Goal: Communication & Community: Answer question/provide support

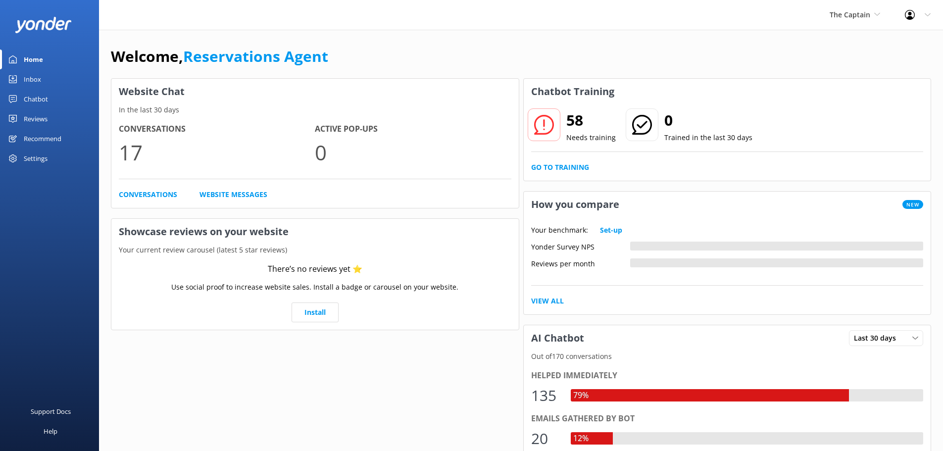
click at [46, 74] on link "Inbox" at bounding box center [49, 79] width 99 height 20
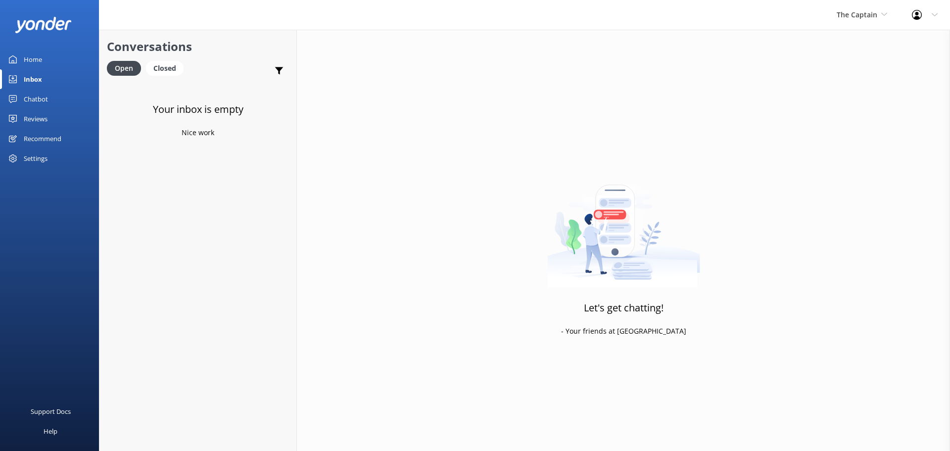
click at [847, 8] on div "The Captain De Palm Island Aruba's Activities Expert The Captain" at bounding box center [862, 15] width 75 height 30
click at [850, 43] on link "De [GEOGRAPHIC_DATA]" at bounding box center [874, 42] width 99 height 24
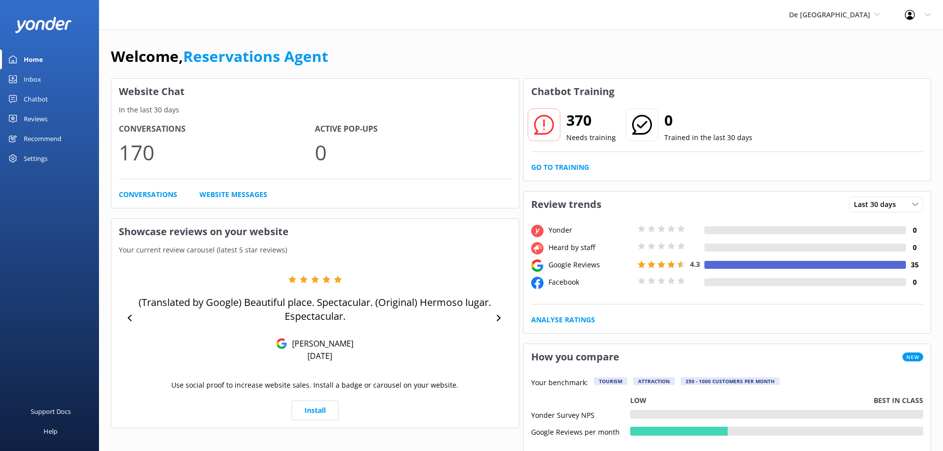
click at [35, 76] on div "Inbox" at bounding box center [32, 79] width 17 height 20
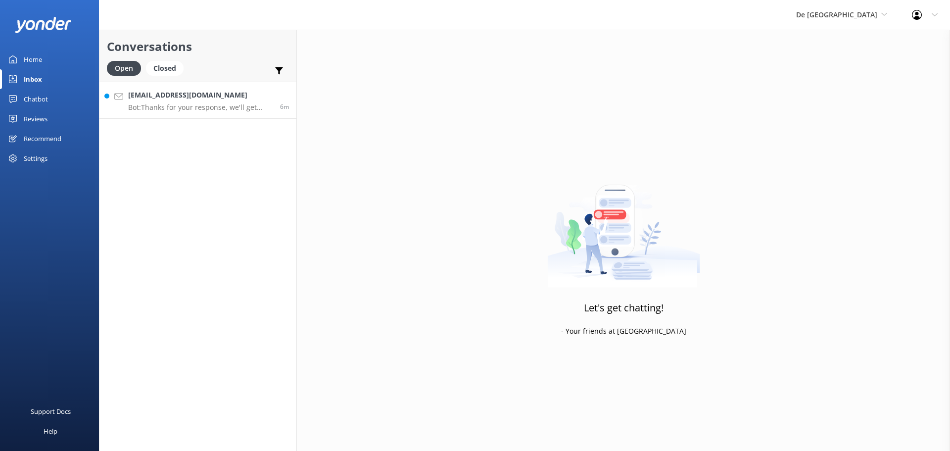
click at [218, 112] on link "annchaffee@aol.com Bot: Thanks for your response, we'll get back to you as soon…" at bounding box center [197, 100] width 197 height 37
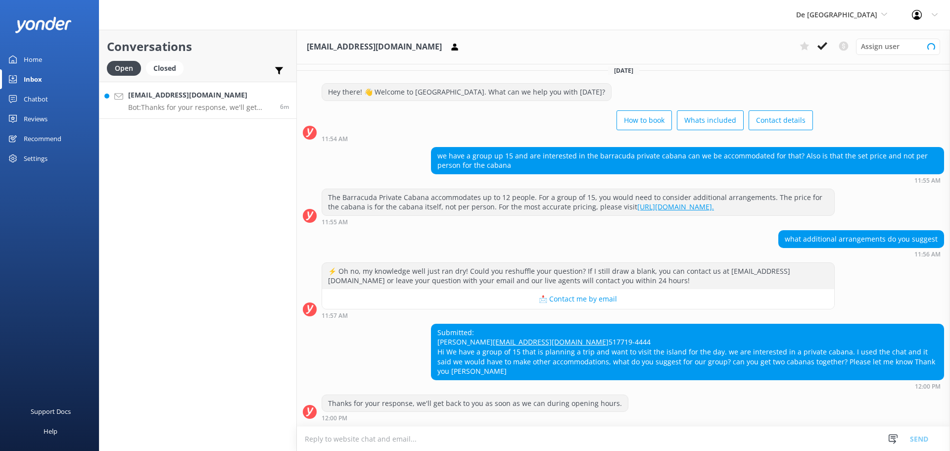
scroll to position [36, 0]
click at [478, 439] on textarea at bounding box center [623, 439] width 653 height 24
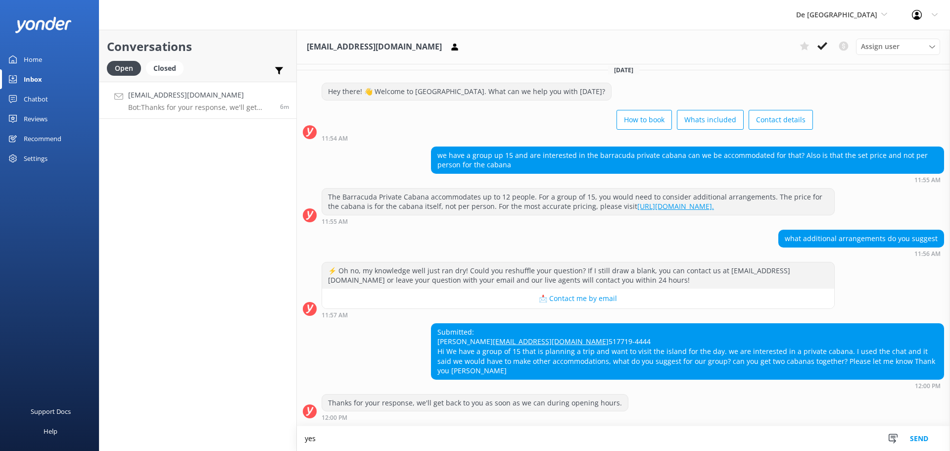
scroll to position [37, 0]
click at [436, 439] on textarea "yes you can rent 2 cabanas, for more informatrion and to book you can sent an e…" at bounding box center [623, 438] width 653 height 25
click at [441, 439] on textarea "yes you can rent 2 cabanas, for more informatrion and to book you can sent an e…" at bounding box center [623, 438] width 653 height 25
click at [619, 438] on textarea "yes you can rent 2 cabanas, for more information and to book you can sent an em…" at bounding box center [623, 438] width 653 height 25
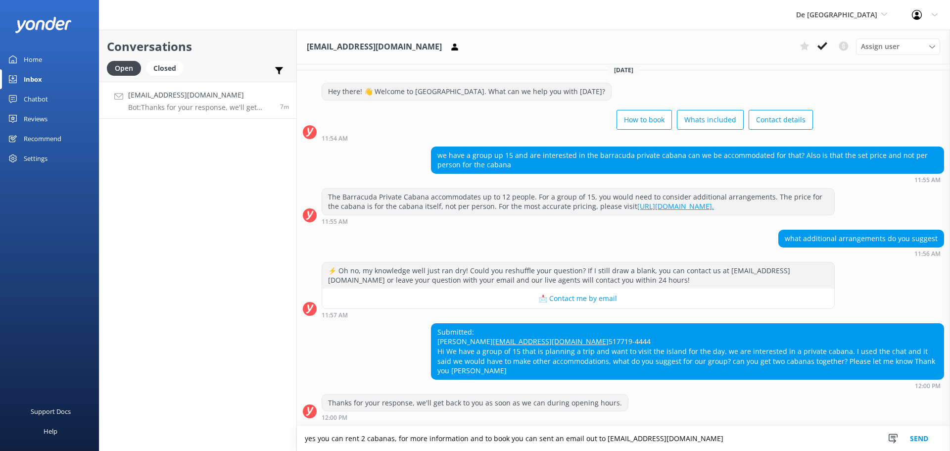
type textarea "yes you can rent 2 cabanas, for more information and to book you can sent an em…"
click at [913, 430] on button "Send" at bounding box center [919, 438] width 37 height 25
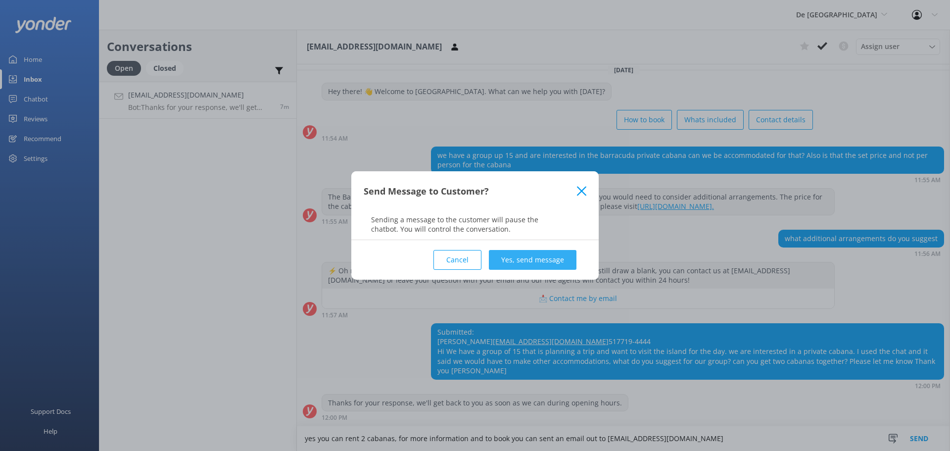
click at [532, 258] on button "Yes, send message" at bounding box center [533, 260] width 88 height 20
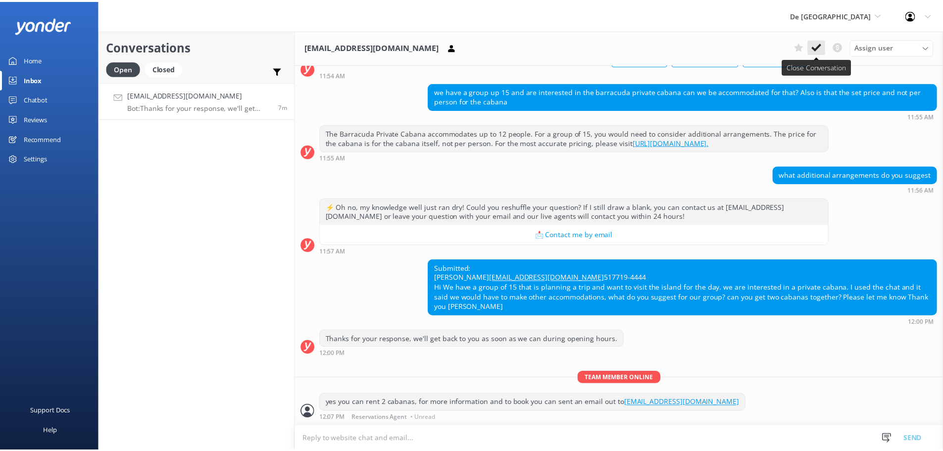
scroll to position [100, 0]
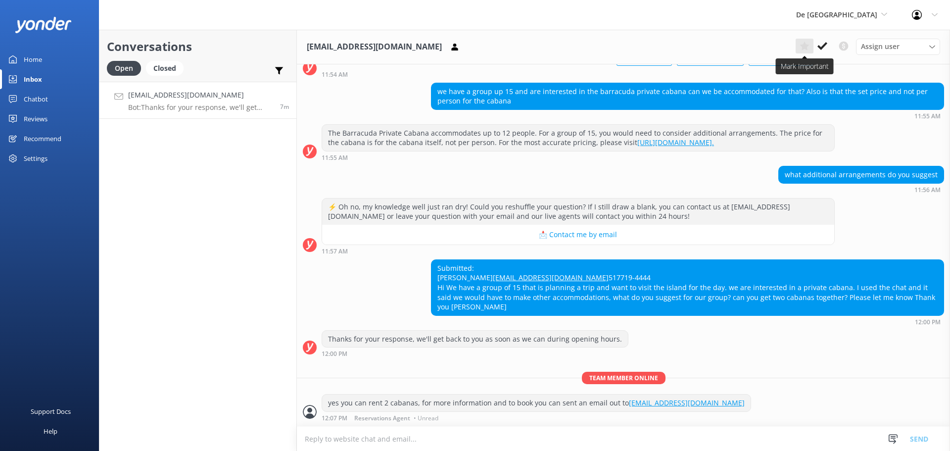
click at [813, 43] on button at bounding box center [805, 46] width 18 height 15
click at [814, 43] on button at bounding box center [823, 46] width 18 height 15
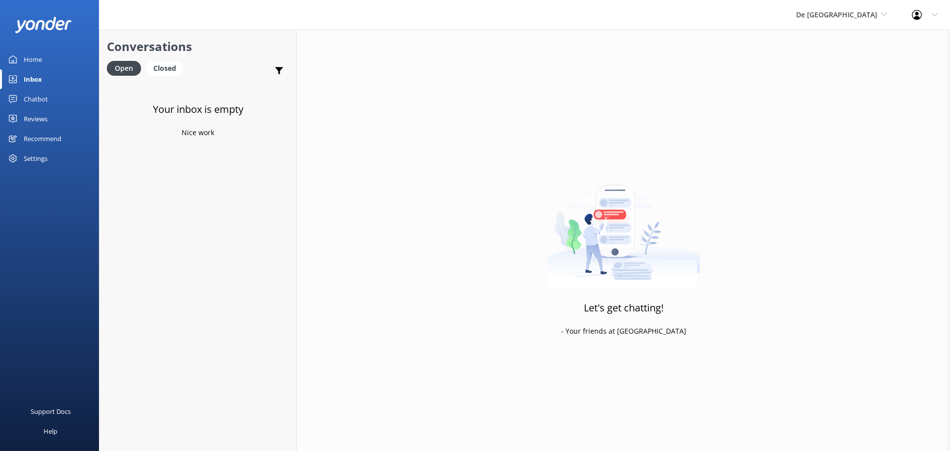
click at [851, 7] on div "De Palm Island De Palm Island Aruba's Activities Expert The Captain" at bounding box center [842, 15] width 116 height 30
click at [840, 87] on link "The Captain" at bounding box center [833, 89] width 99 height 24
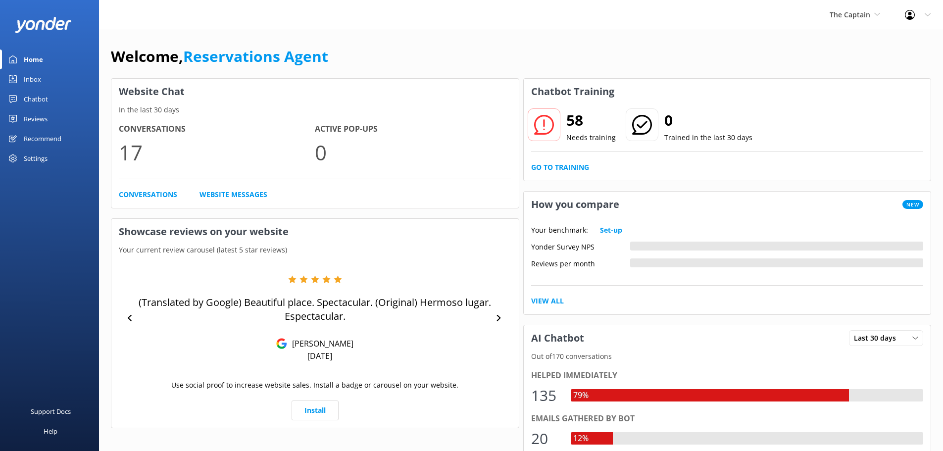
click at [57, 82] on link "Inbox" at bounding box center [49, 79] width 99 height 20
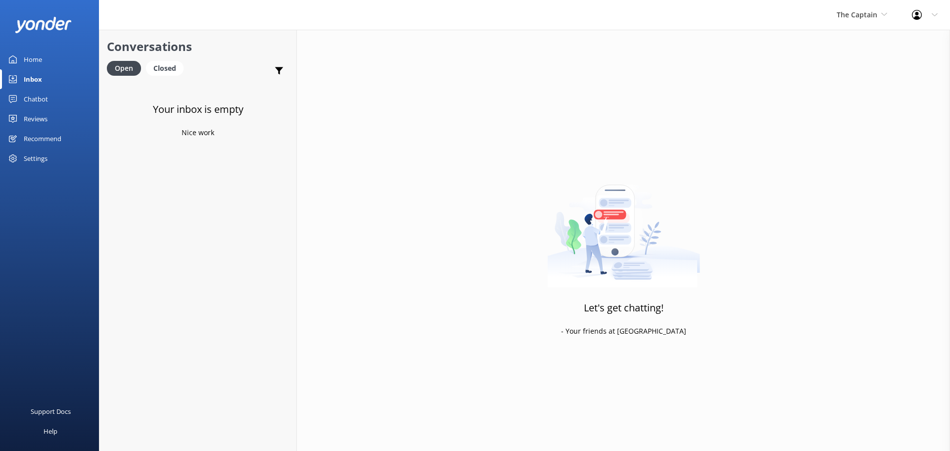
click at [844, 23] on div "The Captain De Palm Island Aruba's Activities Expert The Captain" at bounding box center [862, 15] width 75 height 30
click at [839, 43] on link "De [GEOGRAPHIC_DATA]" at bounding box center [874, 42] width 99 height 24
